Goal: Book appointment/travel/reservation

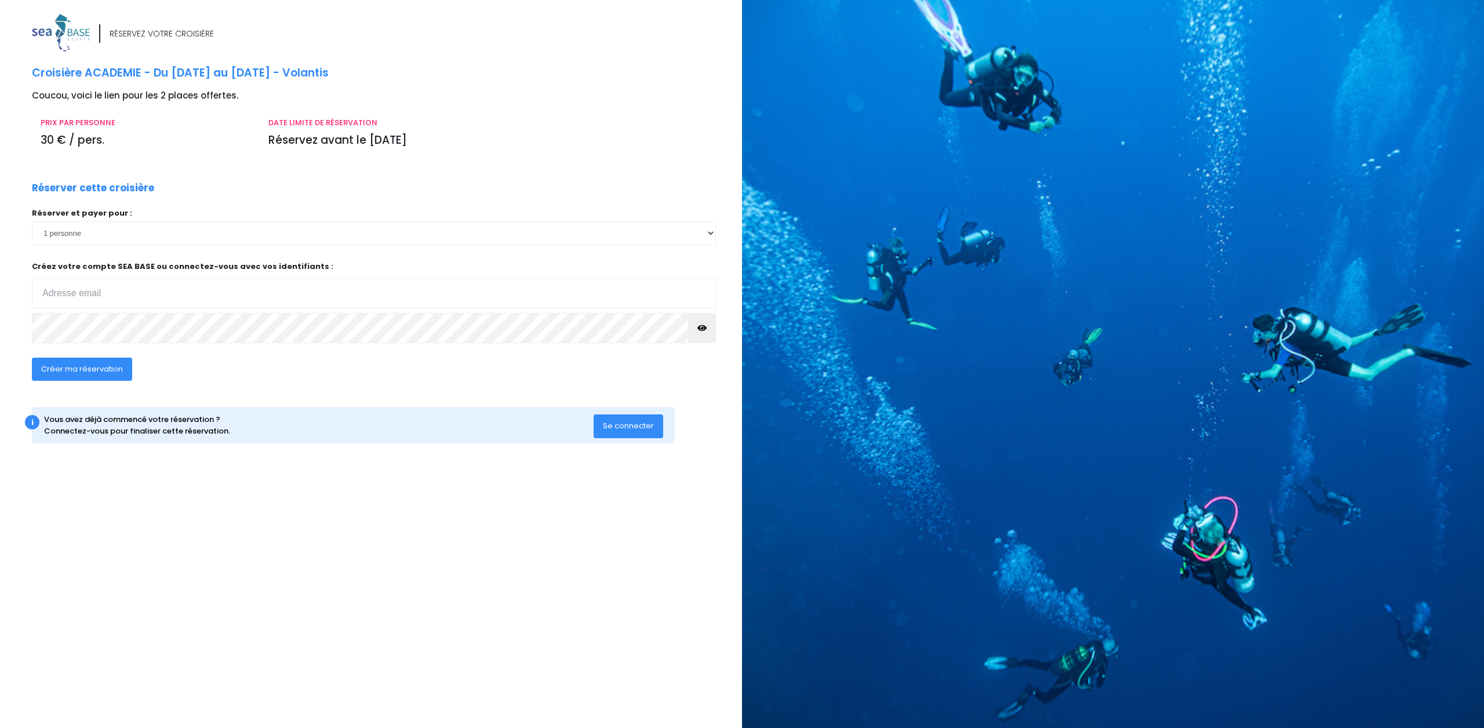
click at [143, 287] on input "email" at bounding box center [374, 293] width 684 height 30
type input "[PERSON_NAME][EMAIL_ADDRESS][DATE][DOMAIN_NAME]"
click at [97, 370] on span "Créer ma réservation" at bounding box center [82, 368] width 82 height 11
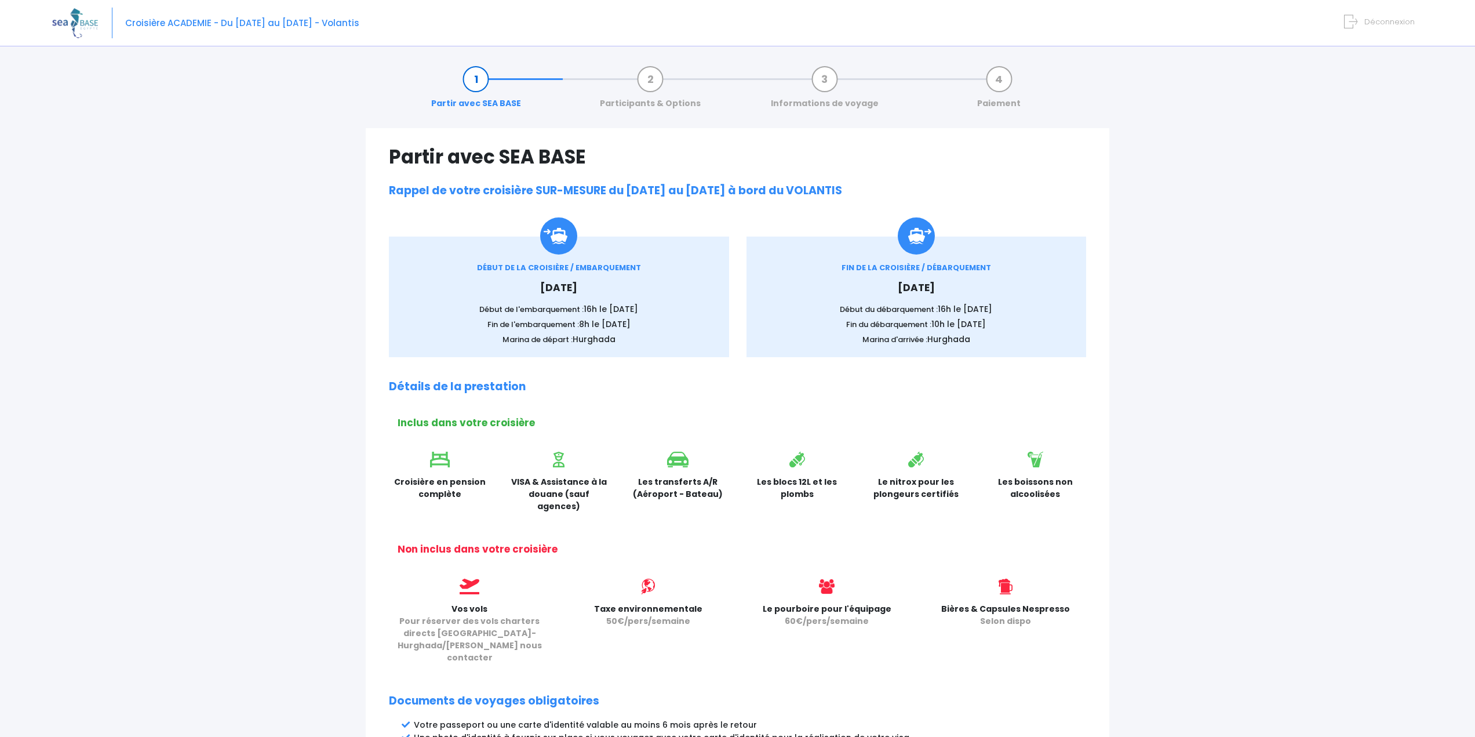
click at [601, 381] on h2 "Détails de la prestation" at bounding box center [737, 386] width 697 height 13
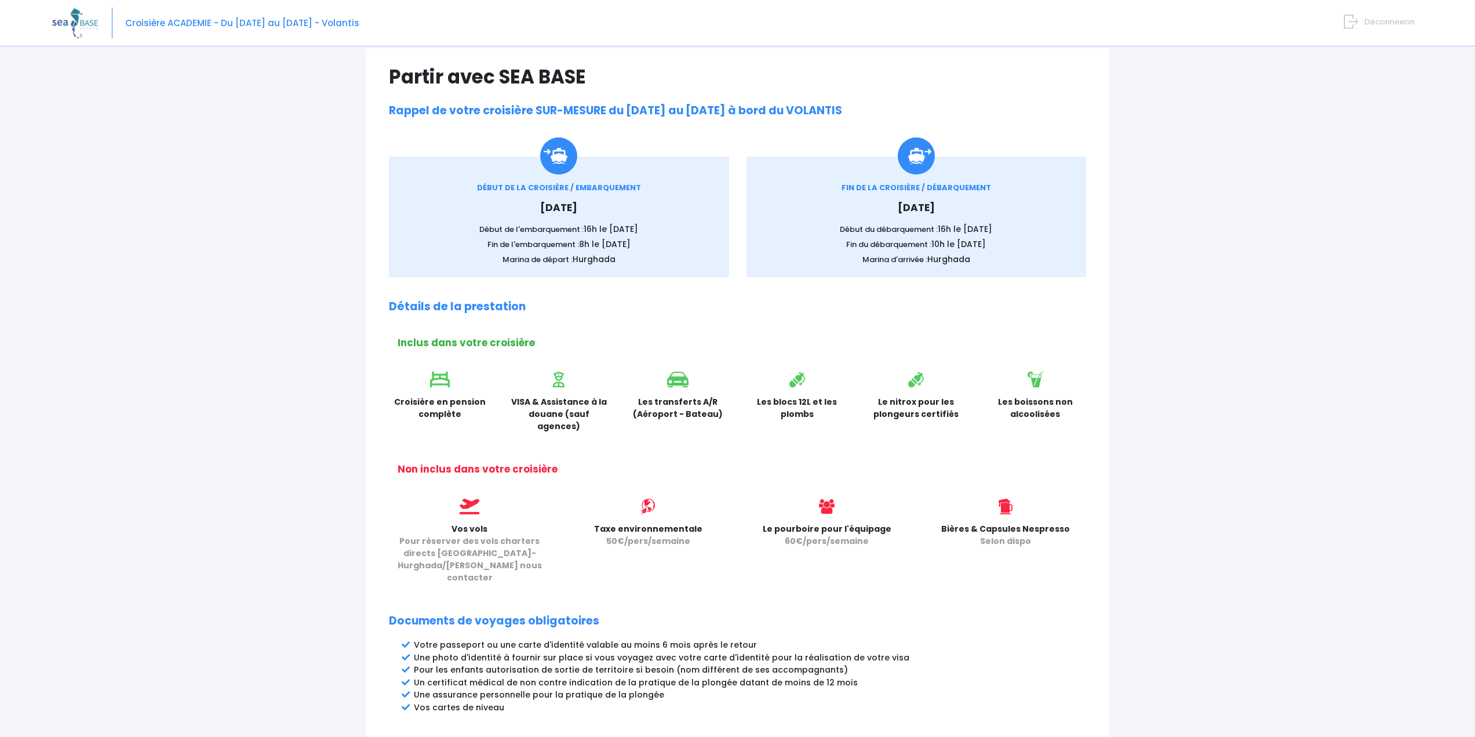
scroll to position [311, 0]
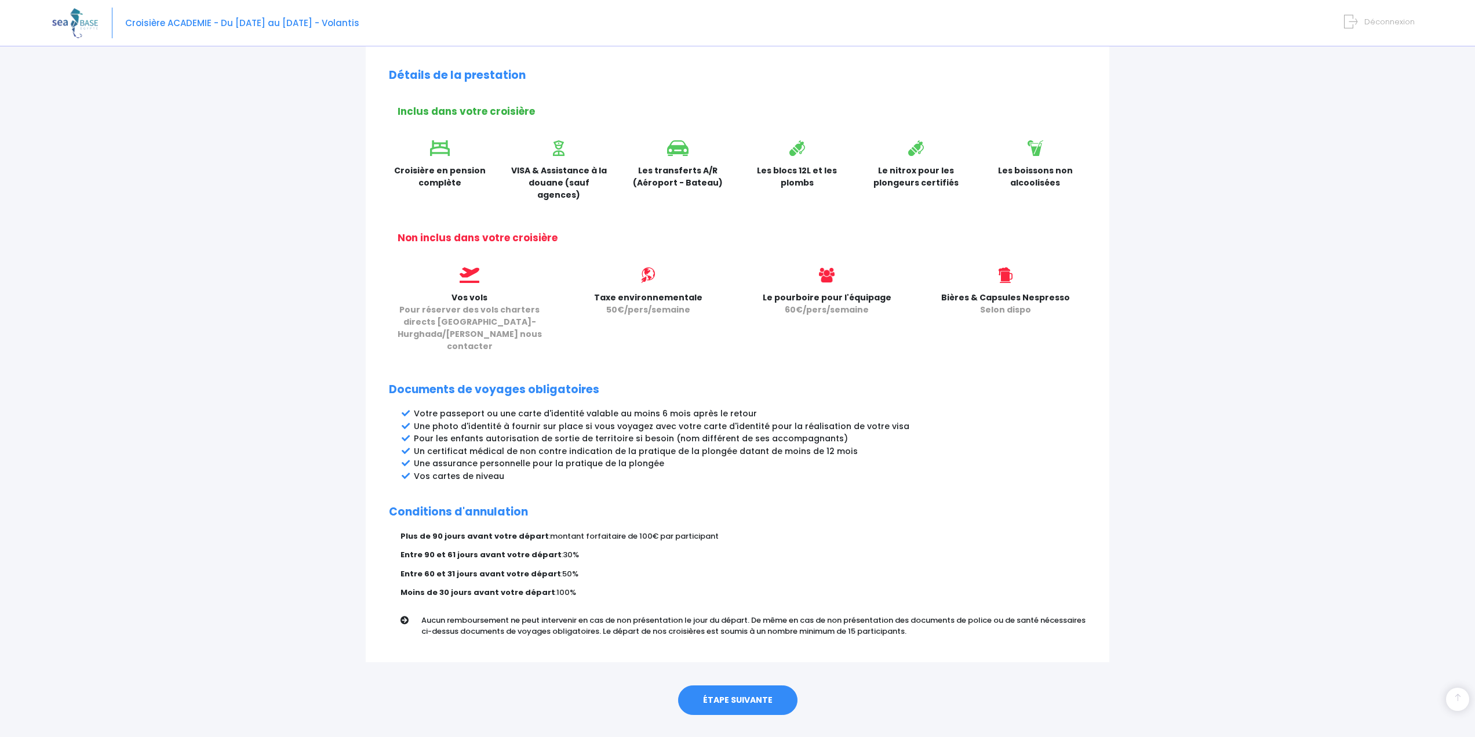
click at [749, 685] on link "ÉTAPE SUIVANTE" at bounding box center [737, 700] width 119 height 30
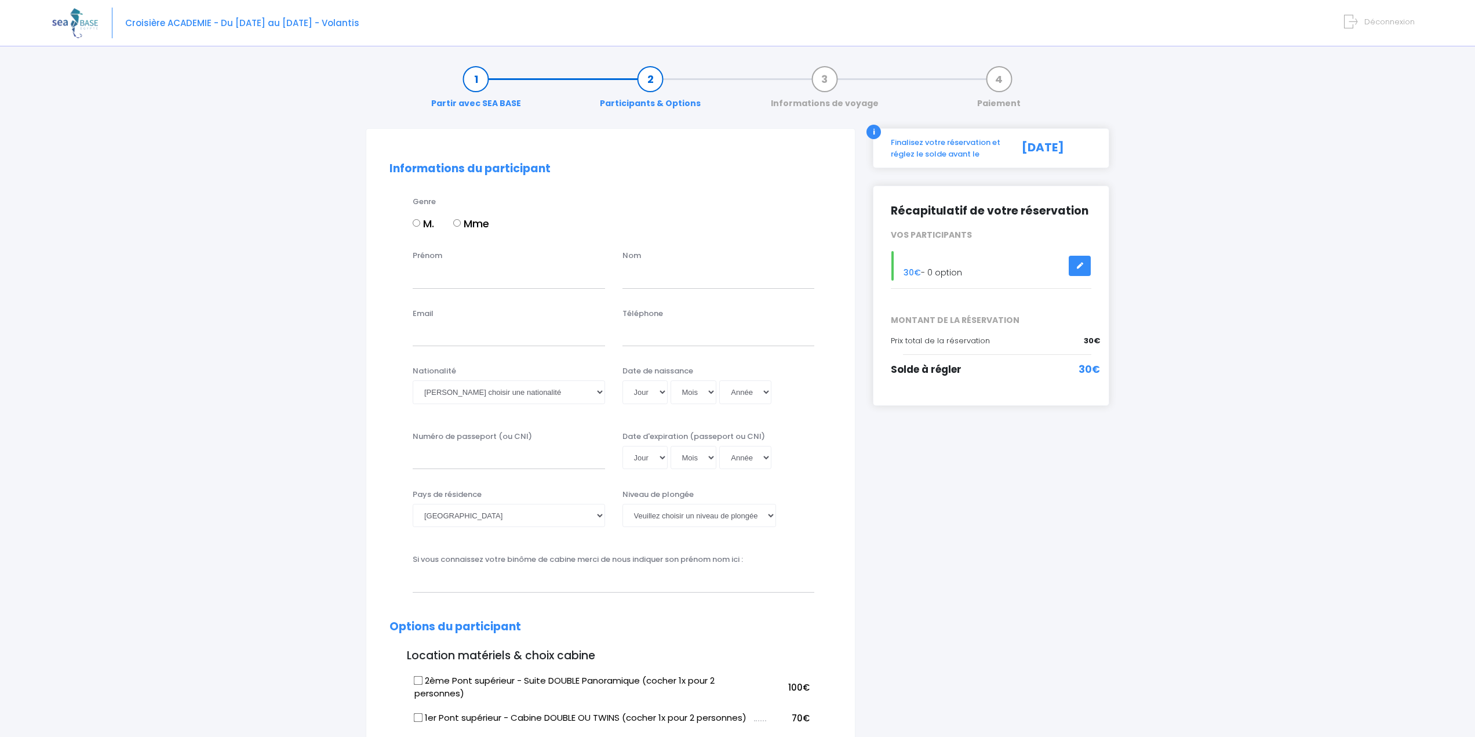
click at [415, 223] on input "M." at bounding box center [417, 223] width 8 height 8
radio input "true"
click at [469, 274] on input "Prénom" at bounding box center [509, 276] width 192 height 23
type input "Guillaume"
type input "NOEL"
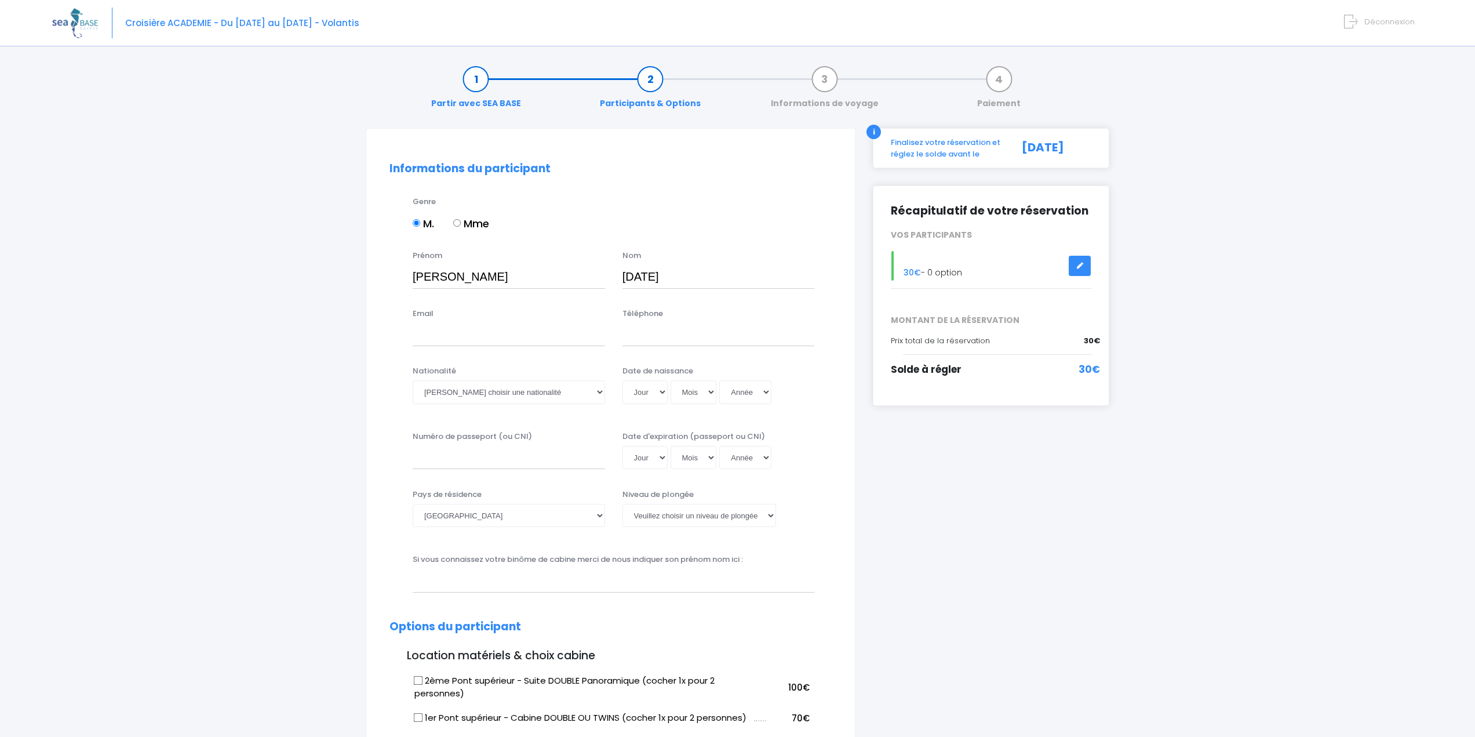
type input "[PERSON_NAME][EMAIL_ADDRESS][DATE][DOMAIN_NAME]"
type input "0607380750"
click at [581, 394] on select "Veuillez choisir une nationalité Afghane Albanaise Algerienne Allemande America…" at bounding box center [509, 391] width 192 height 23
select select "Française"
click at [413, 380] on select "Veuillez choisir une nationalité Afghane Albanaise Algerienne Allemande America…" at bounding box center [509, 391] width 192 height 23
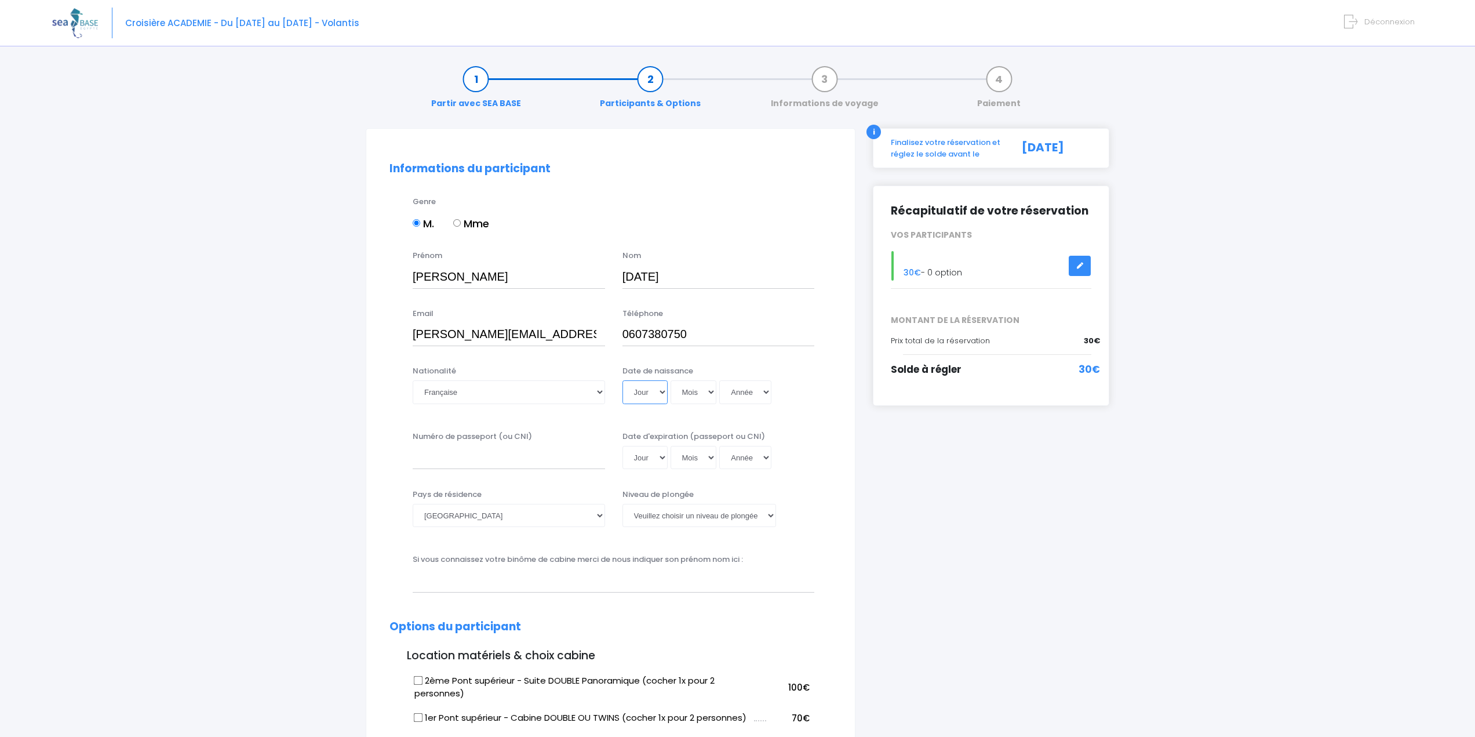
click at [658, 392] on select "Jour 01 02 03 04 05 06 07 08 09 10 11 12 13 14 15 16 17 18 19 20 21 22 23 24 25…" at bounding box center [644, 391] width 45 height 23
select select "20"
click at [622, 380] on select "Jour 01 02 03 04 05 06 07 08 09 10 11 12 13 14 15 16 17 18 19 20 21 22 23 24 25…" at bounding box center [644, 391] width 45 height 23
click at [706, 392] on select "Mois 01 02 03 04 05 06 07 08 09 10 11 12" at bounding box center [694, 391] width 46 height 23
select select "04"
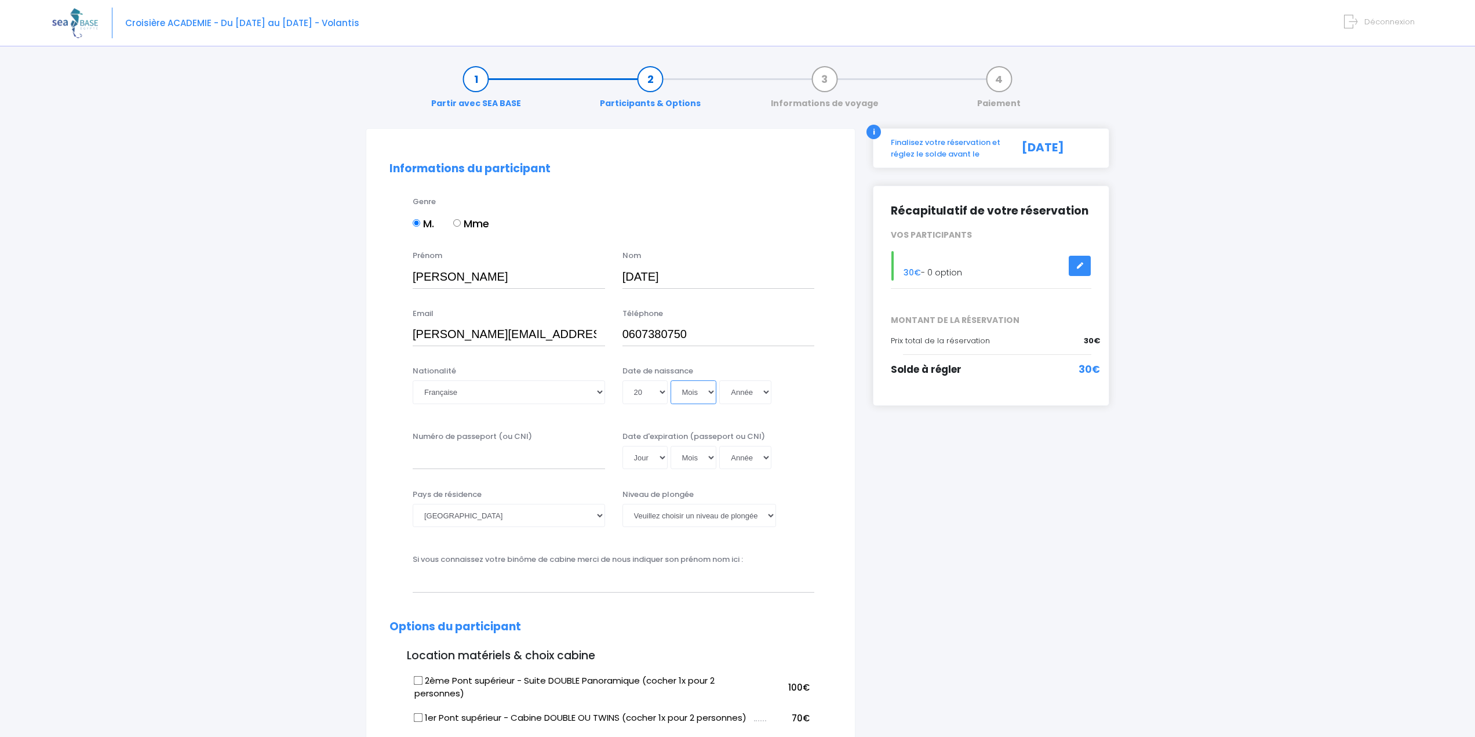
click at [671, 380] on select "Mois 01 02 03 04 05 06 07 08 09 10 11 12" at bounding box center [694, 391] width 46 height 23
click at [755, 394] on select "Année 2045 2044 2043 2042 2041 2040 2039 2038 2037 2036 2035 2034 2033 2032 203…" at bounding box center [745, 391] width 52 height 23
select select "1993"
click at [719, 380] on select "Année 2045 2044 2043 2042 2041 2040 2039 2038 2037 2036 2035 2034 2033 2032 203…" at bounding box center [745, 391] width 52 height 23
type input "1993-04-20"
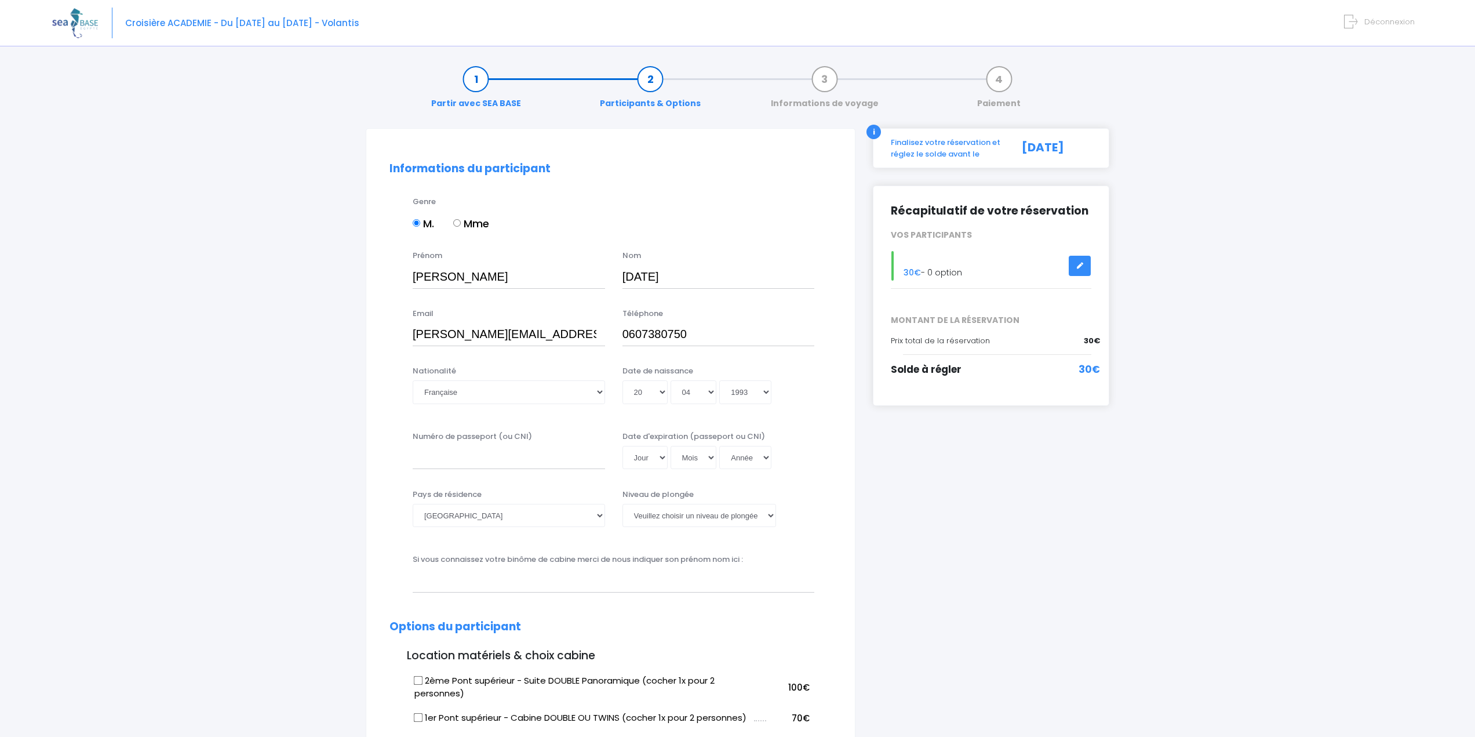
click at [827, 439] on div "Numéro de passeport (ou CNI) Date d'expiration (passeport ou CNI) Jour 01 02 03…" at bounding box center [611, 454] width 460 height 46
click at [553, 464] on input "Numéro de passeport (ou CNI)" at bounding box center [509, 457] width 192 height 23
click at [518, 453] on input "Numéro de passeport (ou CNI)" at bounding box center [509, 457] width 192 height 23
click at [469, 464] on input "Numéro de passeport (ou CNI)" at bounding box center [509, 457] width 192 height 23
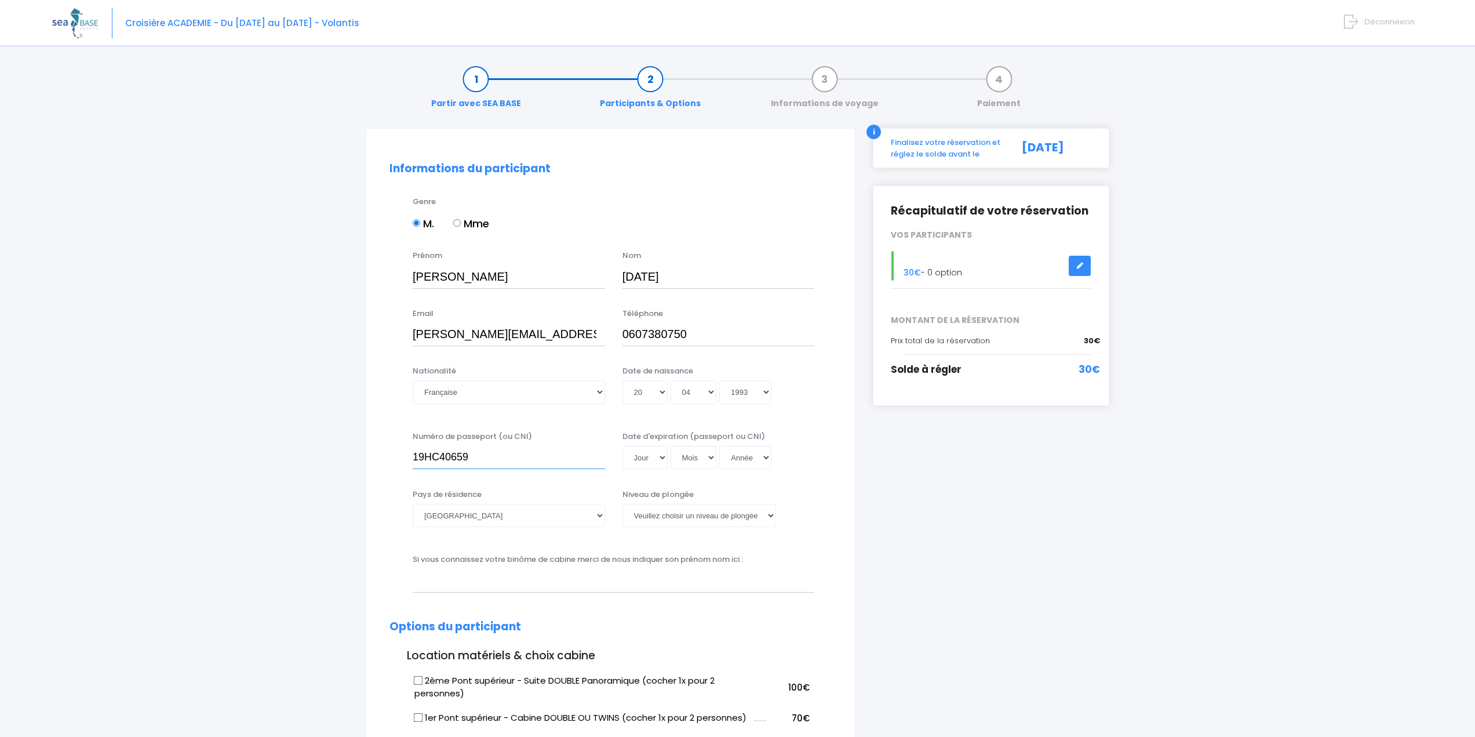
type input "19HC40659"
click at [649, 469] on div "Numéro de passeport (ou CNI) 19HC40659 Date d'expiration (passeport ou CNI) Jou…" at bounding box center [611, 454] width 460 height 46
click at [654, 459] on select "Jour 01 02 03 04 05 06 07 08 09 10 11 12 13 14 15 16 17 18 19 20 21 22 23 24 25…" at bounding box center [644, 457] width 45 height 23
select select "29"
click at [622, 446] on select "Jour 01 02 03 04 05 06 07 08 09 10 11 12 13 14 15 16 17 18 19 20 21 22 23 24 25…" at bounding box center [644, 457] width 45 height 23
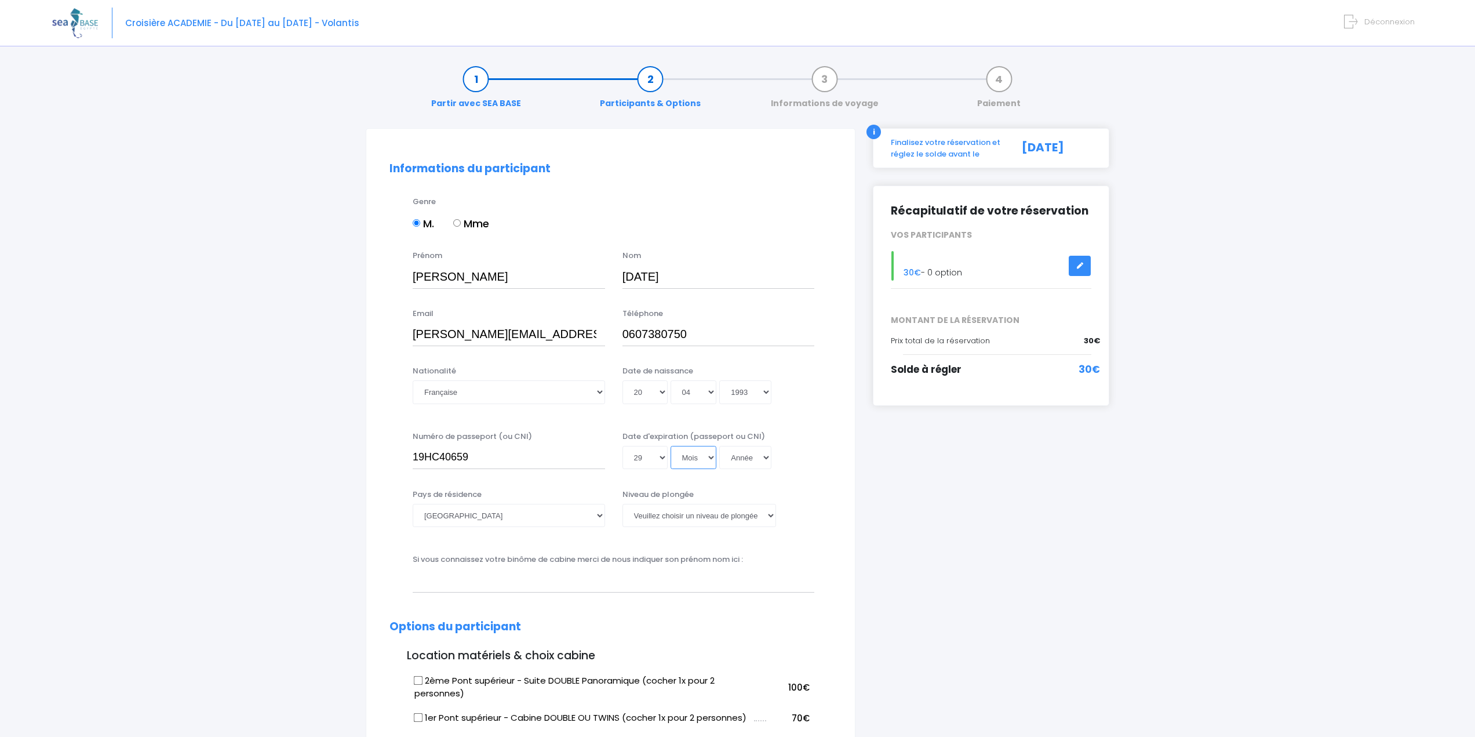
click at [694, 460] on select "Mois 01 02 03 04 05 06 07 08 09 10 11 12" at bounding box center [694, 457] width 46 height 23
select select "12"
click at [671, 446] on select "Mois 01 02 03 04 05 06 07 08 09 10 11 12" at bounding box center [694, 457] width 46 height 23
click at [756, 465] on select "Année 2045 2044 2043 2042 2041 2040 2039 2038 2037 2036 2035 2034 2033 2032 203…" at bounding box center [745, 457] width 52 height 23
select select "2029"
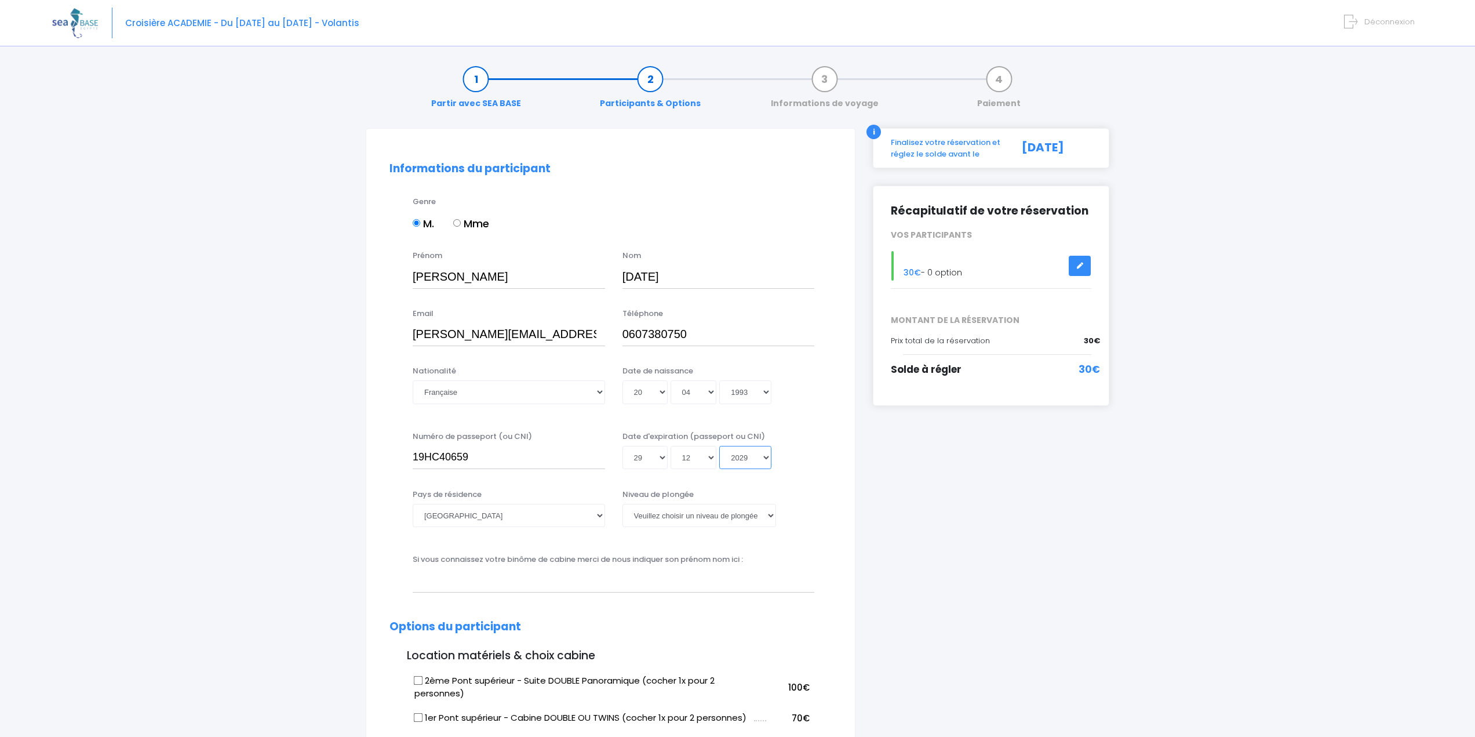
click at [719, 446] on select "Année 2045 2044 2043 2042 2041 2040 2039 2038 2037 2036 2035 2034 2033 2032 203…" at bounding box center [745, 457] width 52 height 23
type input "2029-12-29"
click at [828, 468] on div "Numéro de passeport (ou CNI) 19HC40659 Date d'expiration (passeport ou CNI) Jou…" at bounding box center [611, 454] width 460 height 46
click at [688, 517] on select "Veuillez choisir un niveau de plongée Non plongeur Junior OW diver Adventure OW…" at bounding box center [699, 515] width 154 height 23
select select "MF1"
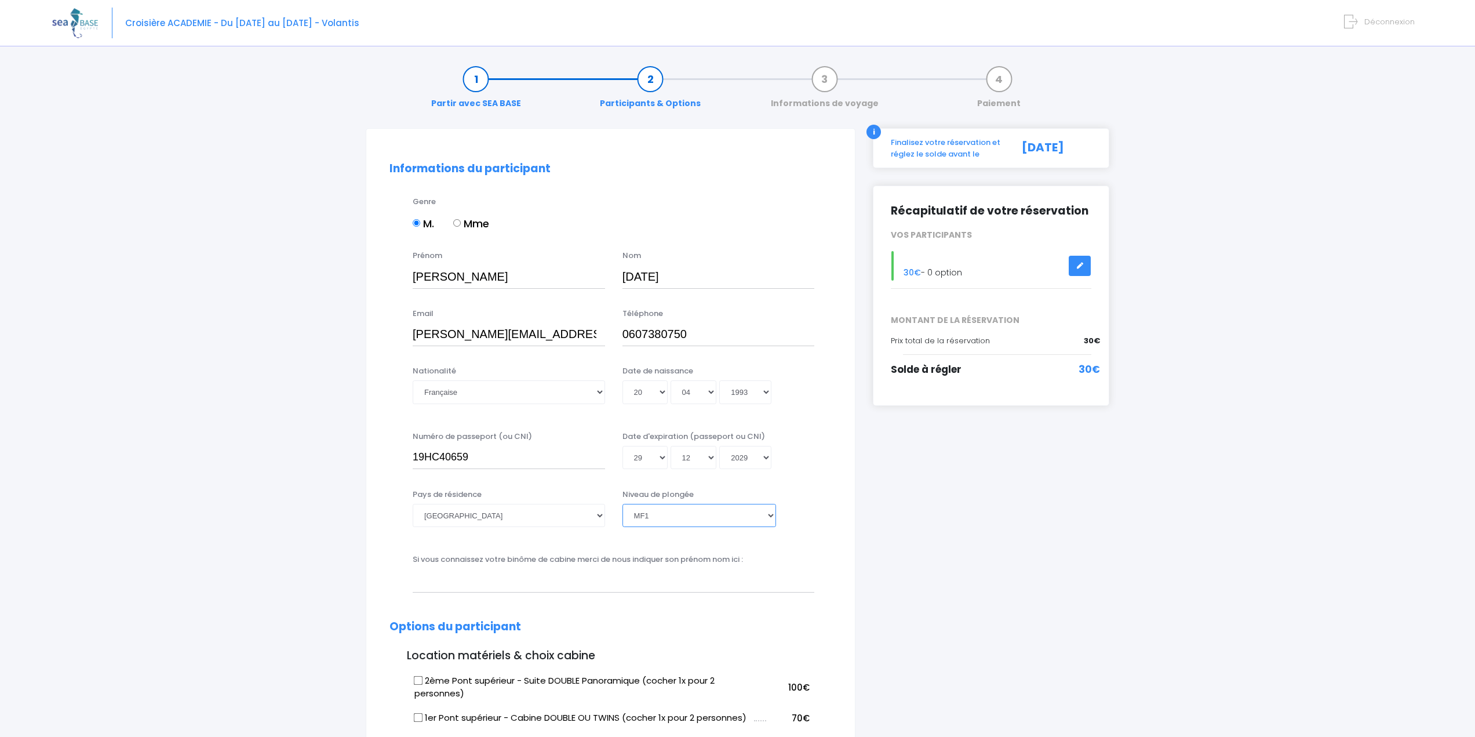
click at [622, 504] on select "Veuillez choisir un niveau de plongée Non plongeur Junior OW diver Adventure OW…" at bounding box center [699, 515] width 154 height 23
click at [755, 516] on select "Veuillez choisir un niveau de plongée Non plongeur Junior OW diver Adventure OW…" at bounding box center [699, 515] width 154 height 23
click at [824, 445] on div "Numéro de passeport (ou CNI) 19HC40659 Date d'expiration (passeport ou CNI) Jou…" at bounding box center [611, 454] width 460 height 46
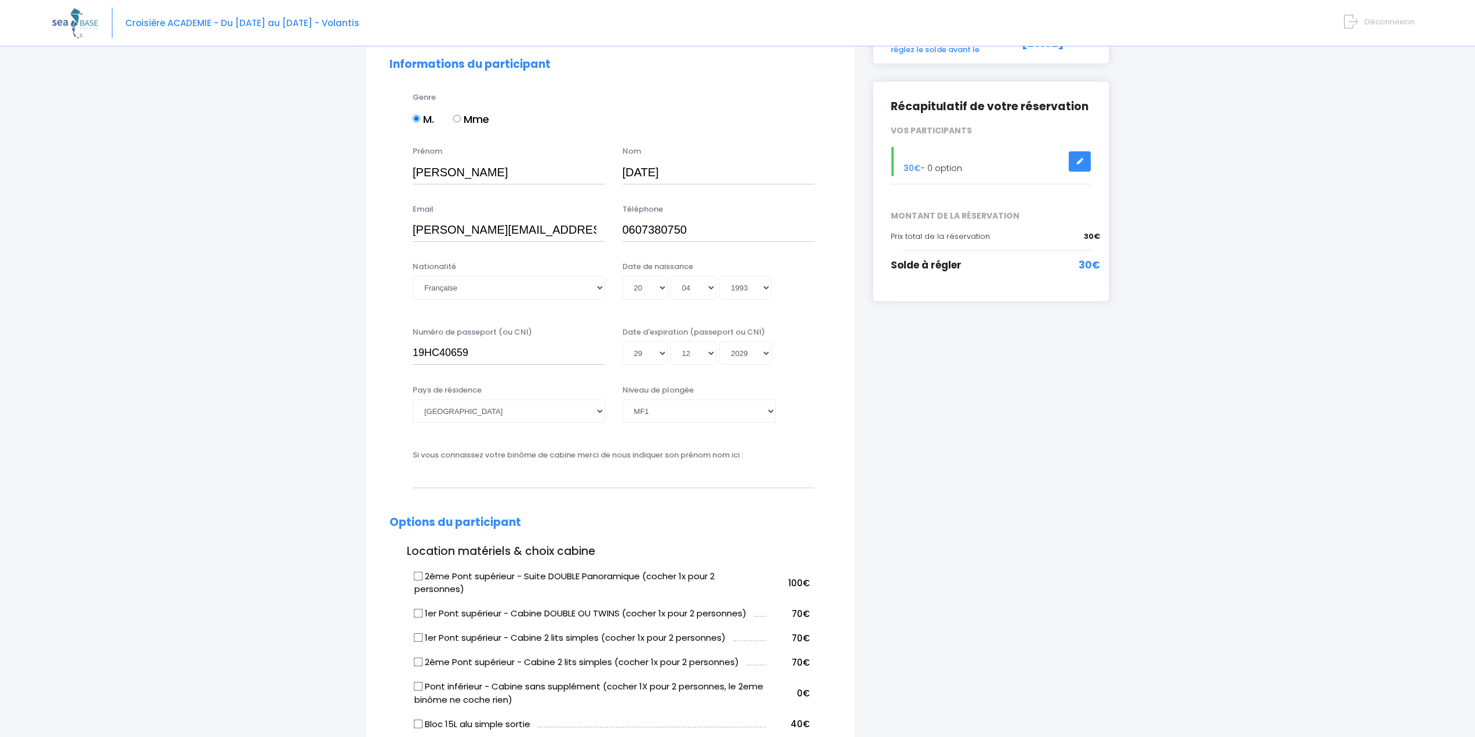
scroll to position [116, 0]
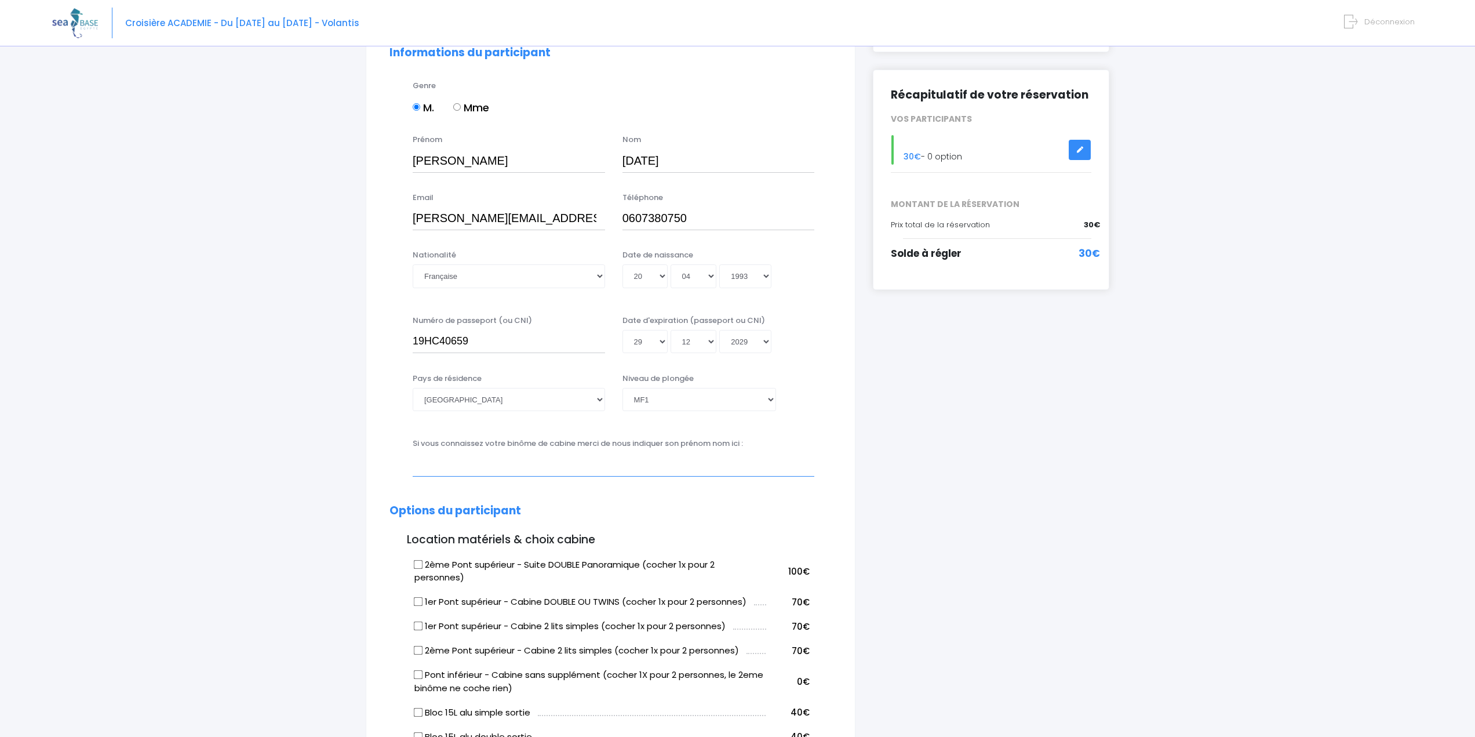
click at [539, 467] on input "text" at bounding box center [614, 464] width 402 height 23
type input "m"
type input "MIGNARD Odolie"
click at [836, 414] on div "Pays de résidence Afghanistan Afrique du Sud Albanie Algérie Allemagne Andorre …" at bounding box center [611, 399] width 460 height 53
click at [846, 400] on div "Informations du participant Genre M. Mme Prénom Guillaume Nom NOEL Email Belge" at bounding box center [611, 730] width 490 height 1436
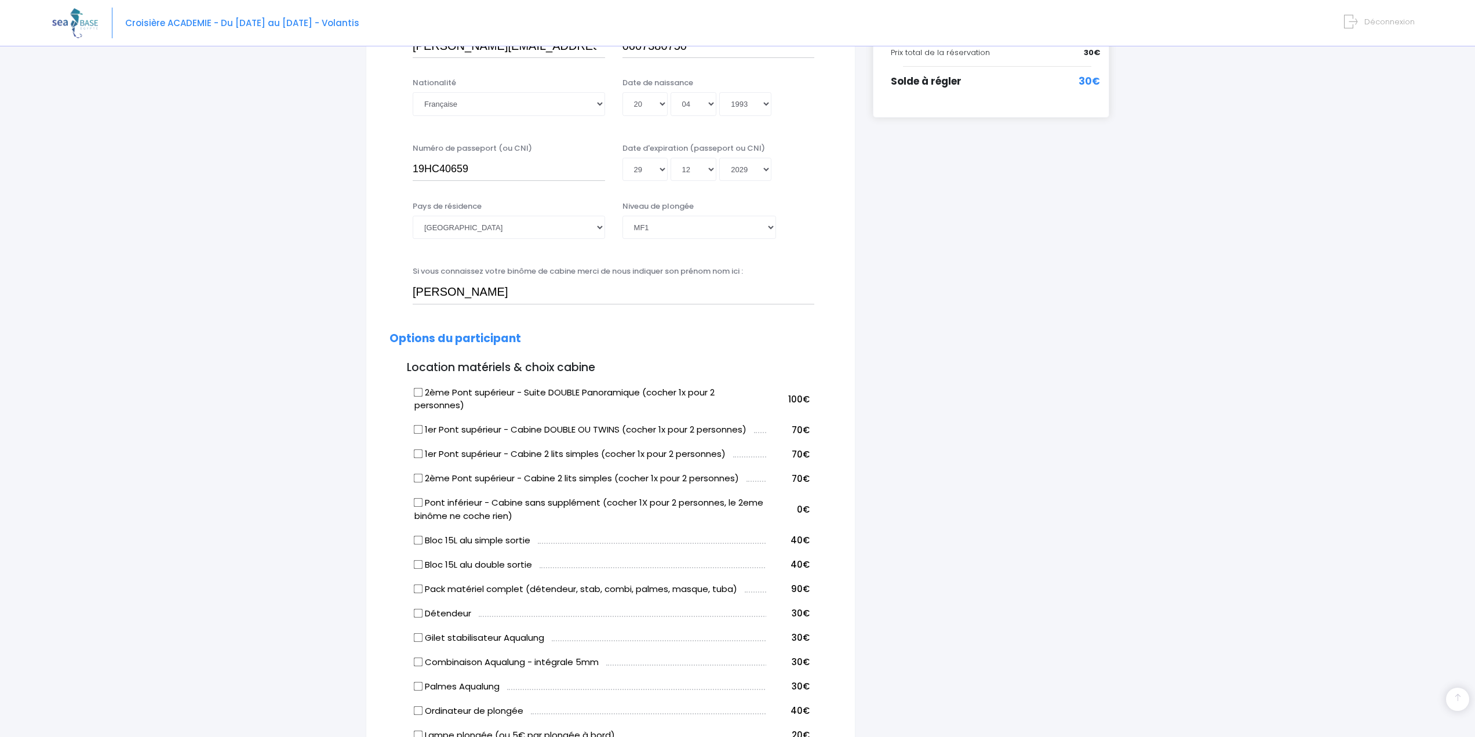
scroll to position [290, 0]
click at [414, 476] on input "2ème Pont supérieur - Cabine 2 lits simples (cocher 1x pour 2 personnes)" at bounding box center [418, 476] width 9 height 9
checkbox input "true"
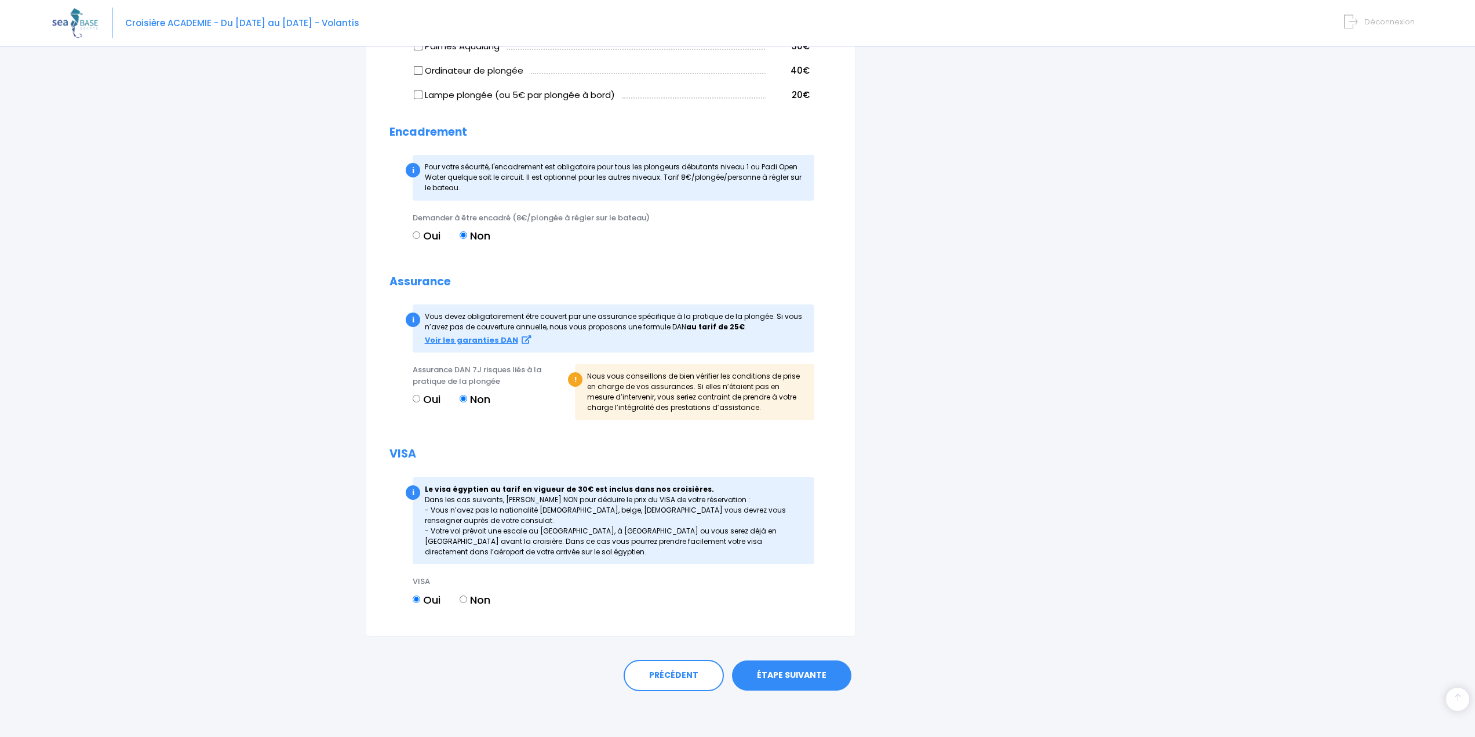
scroll to position [928, 0]
click at [775, 676] on link "ÉTAPE SUIVANTE" at bounding box center [791, 675] width 119 height 30
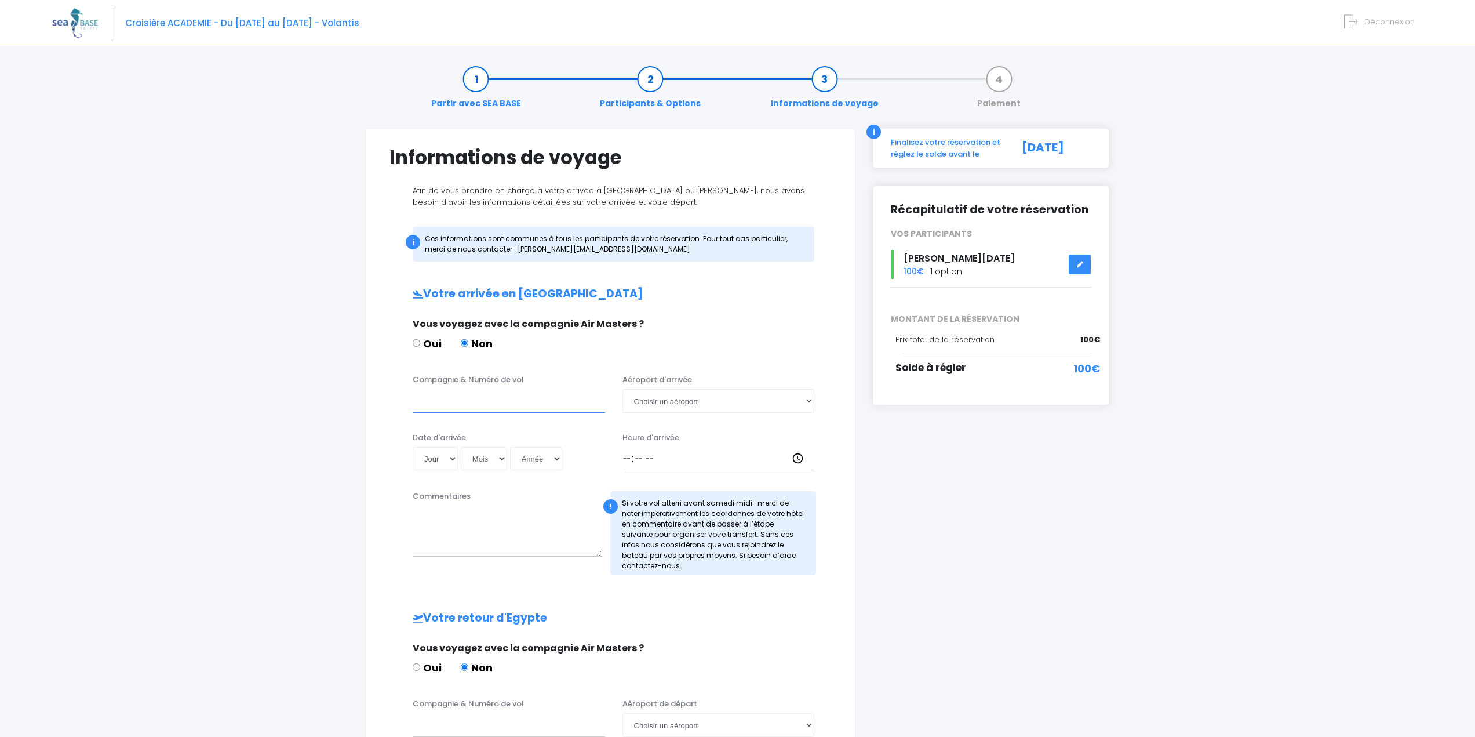
click at [482, 405] on input "Compagnie & Numéro de vol" at bounding box center [509, 400] width 192 height 23
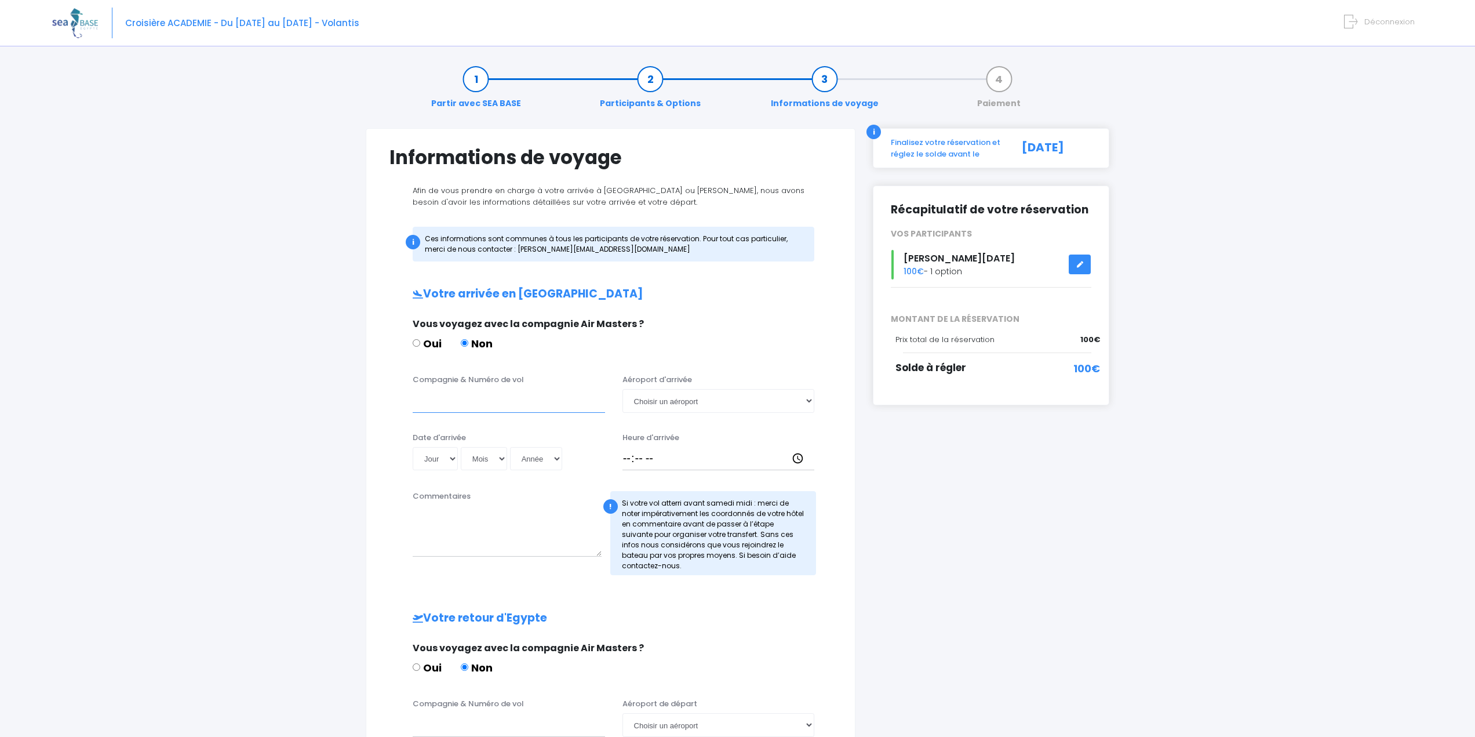
click at [482, 405] on input "Compagnie & Numéro de vol" at bounding box center [509, 400] width 192 height 23
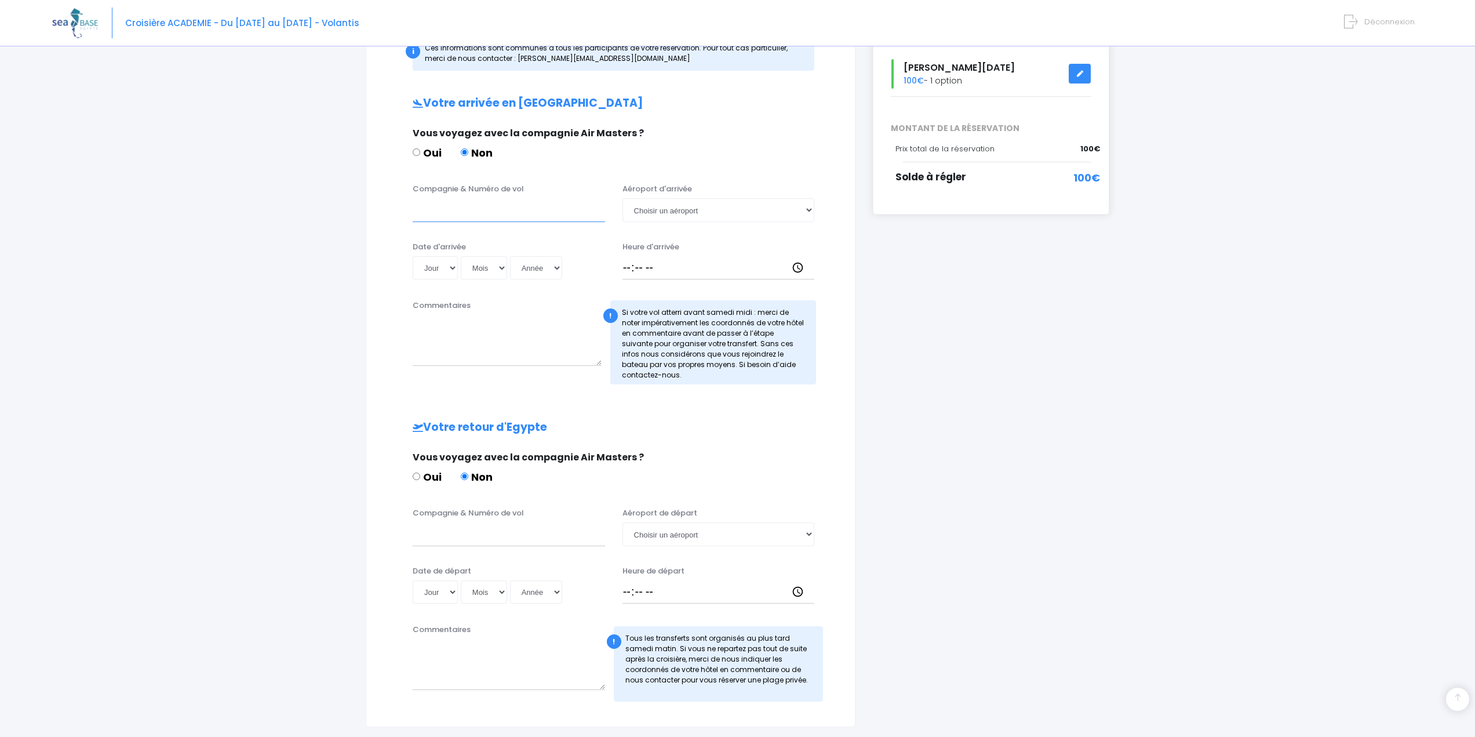
scroll to position [282, 0]
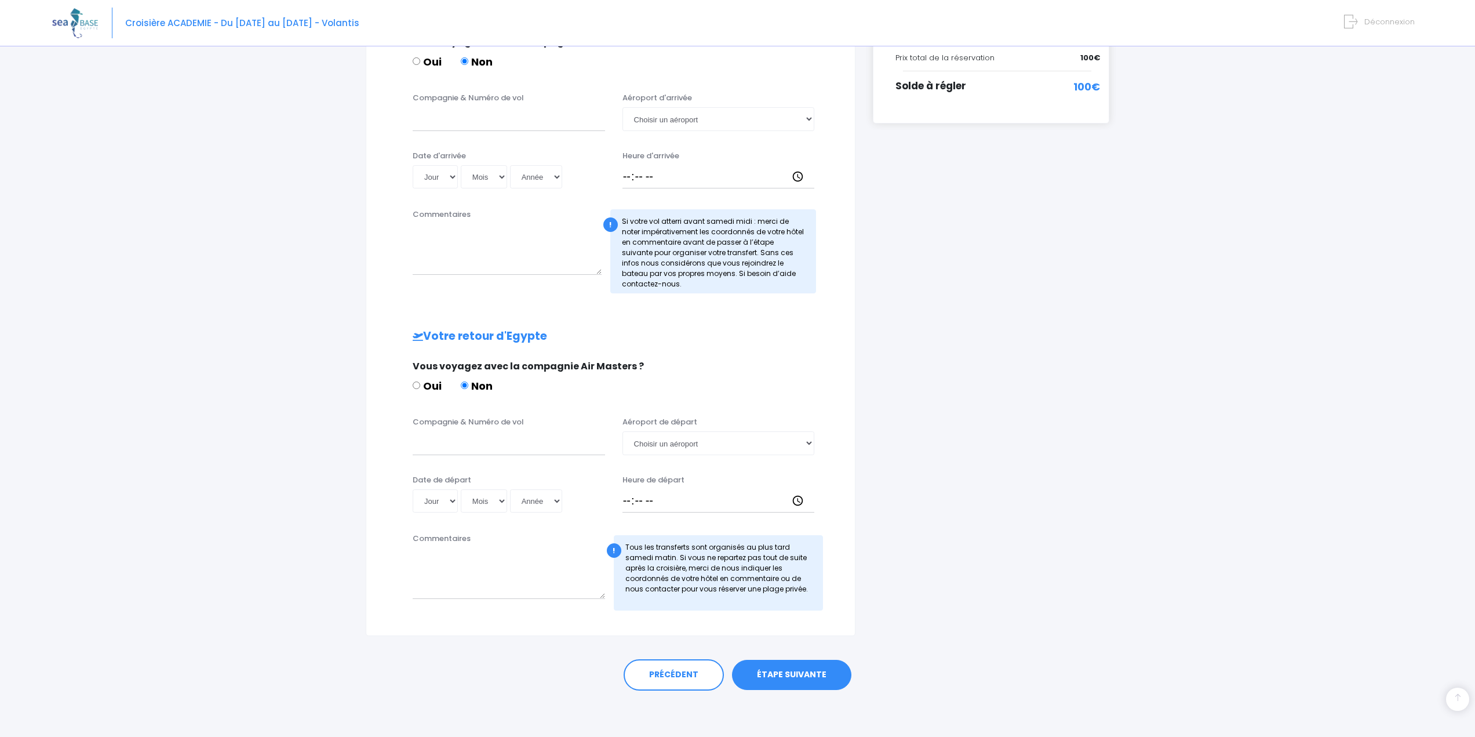
click at [795, 674] on link "ÉTAPE SUIVANTE" at bounding box center [791, 675] width 119 height 30
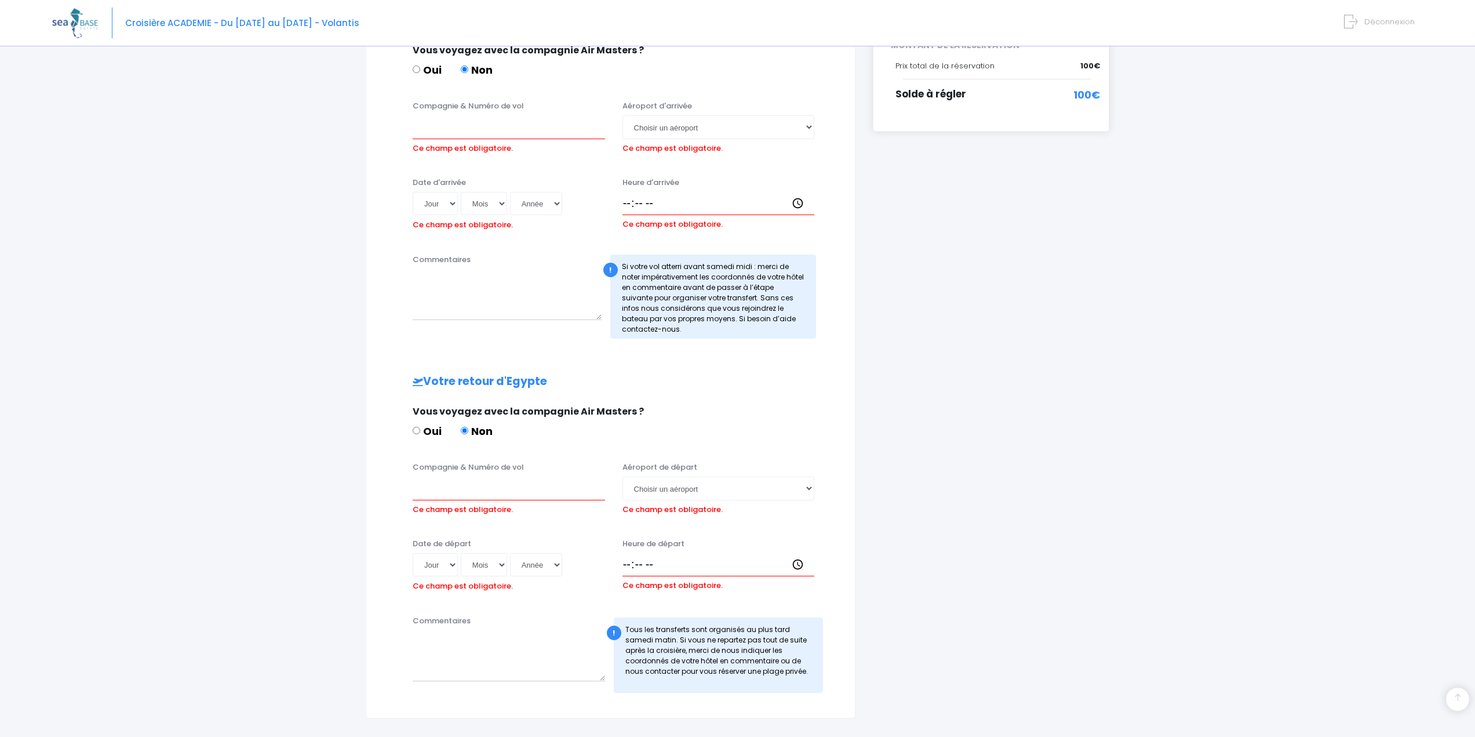
scroll to position [273, 0]
